Goal: Task Accomplishment & Management: Manage account settings

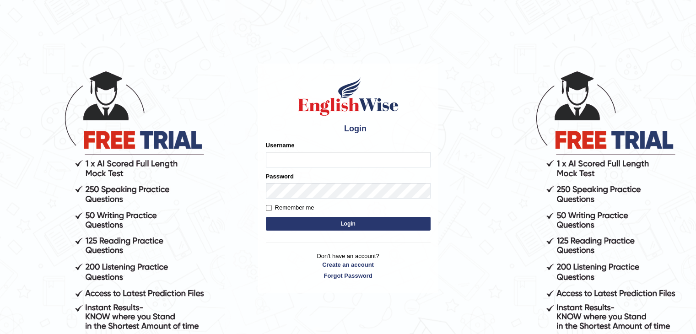
click at [286, 153] on input "Username" at bounding box center [348, 160] width 165 height 16
type input "0433826709"
click at [323, 218] on button "Login" at bounding box center [348, 224] width 165 height 14
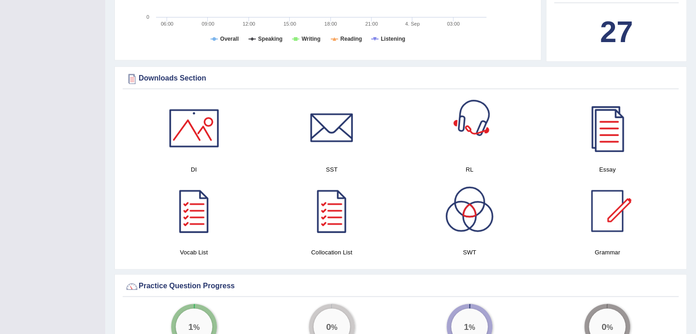
scroll to position [467, 0]
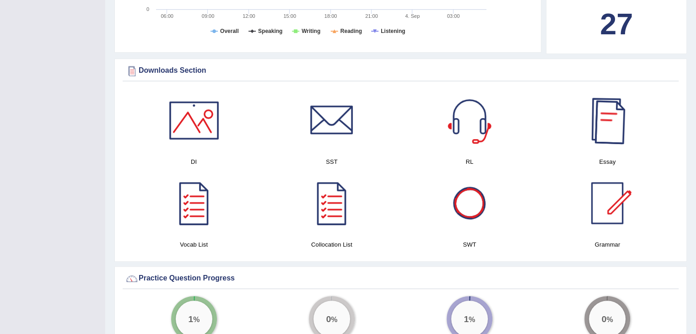
click at [599, 119] on div at bounding box center [607, 120] width 64 height 64
